Goal: Transaction & Acquisition: Purchase product/service

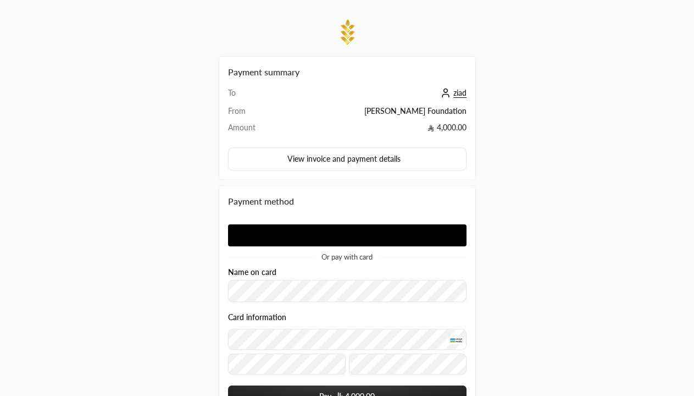
click at [347, 391] on span "4,000.00" at bounding box center [360, 396] width 30 height 11
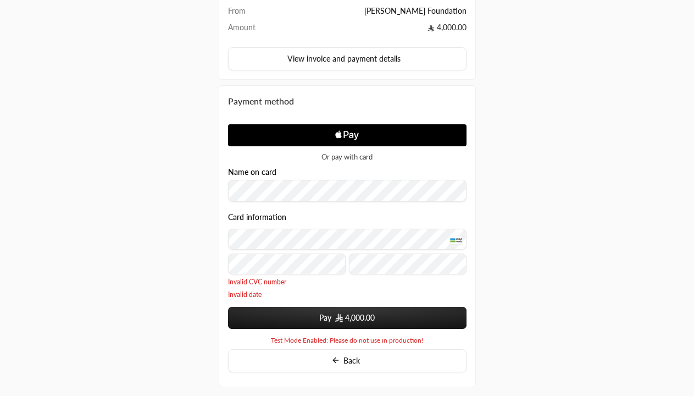
scroll to position [121, 0]
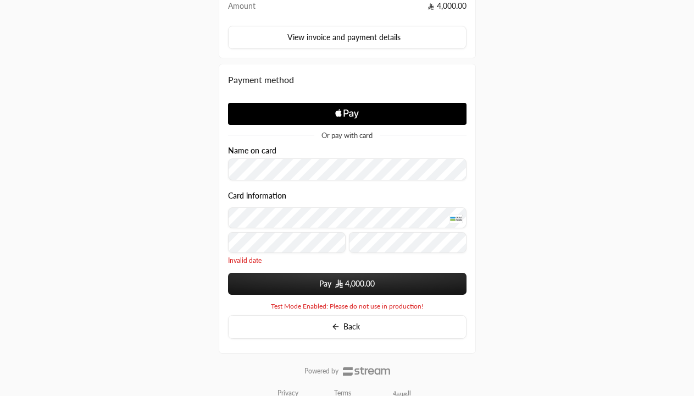
click at [254, 258] on span "Invalid date" at bounding box center [347, 260] width 239 height 9
click at [285, 288] on button "Pay 4,000.00" at bounding box center [347, 284] width 239 height 22
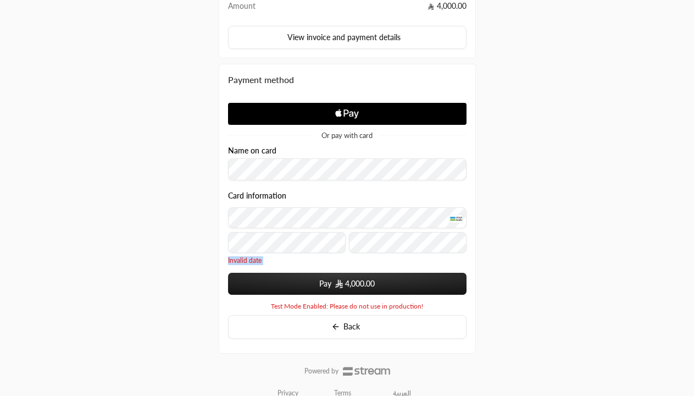
click at [285, 288] on button "Pay 4,000.00" at bounding box center [347, 284] width 239 height 22
